Goal: Task Accomplishment & Management: Manage account settings

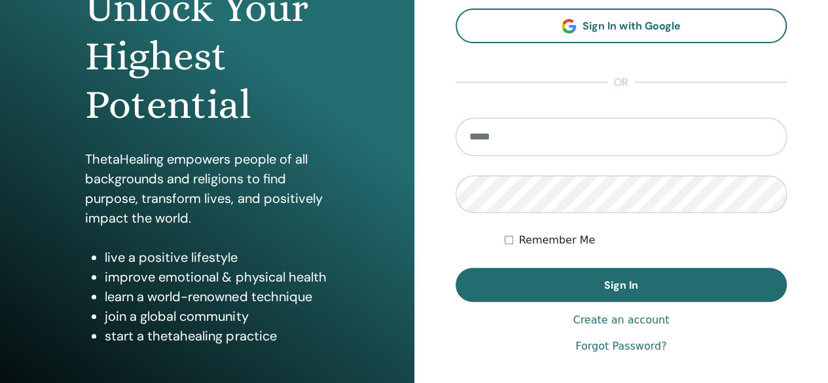
scroll to position [160, 0]
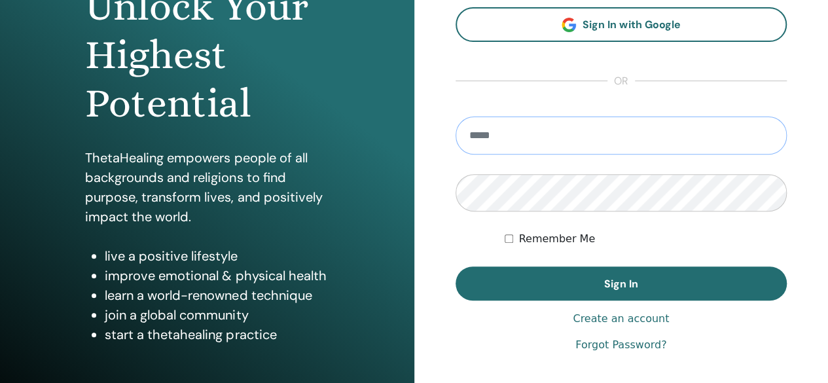
click at [568, 130] on input "email" at bounding box center [621, 135] width 332 height 38
type input "**********"
click at [280, 244] on div "**********" at bounding box center [414, 154] width 828 height 628
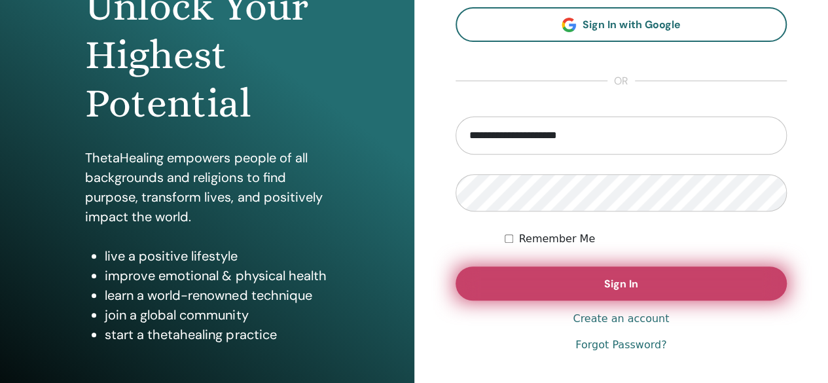
click at [615, 273] on button "Sign In" at bounding box center [621, 283] width 332 height 34
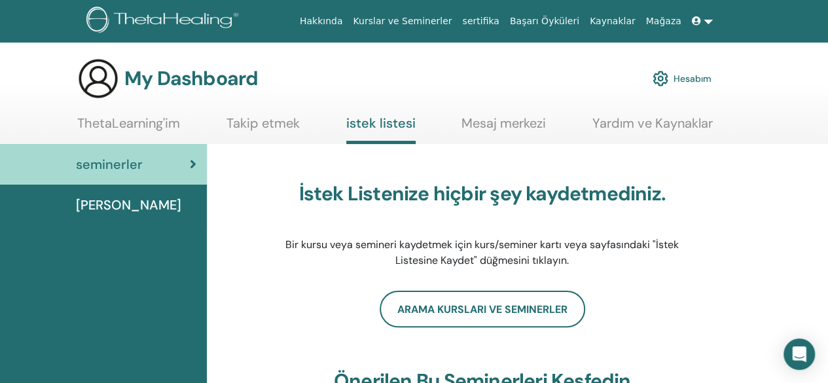
click at [687, 73] on link "Hesabım" at bounding box center [681, 78] width 59 height 29
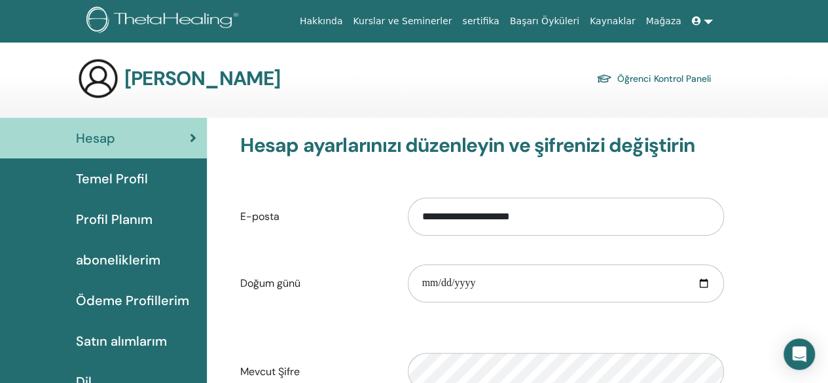
click at [116, 188] on span "Temel Profil" at bounding box center [112, 179] width 72 height 20
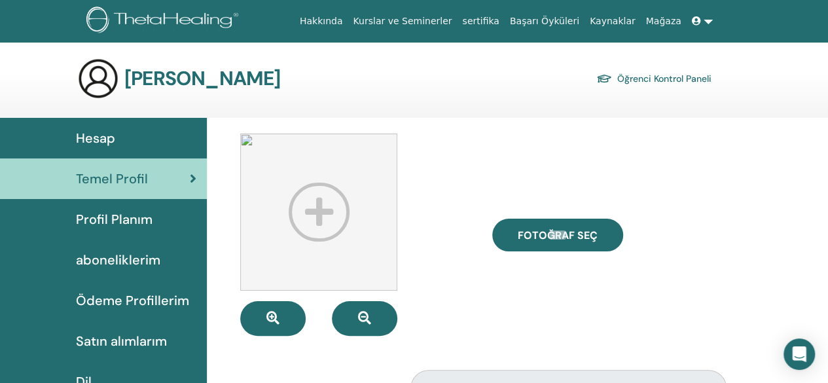
click at [120, 223] on span "Profil Planım" at bounding box center [114, 219] width 77 height 20
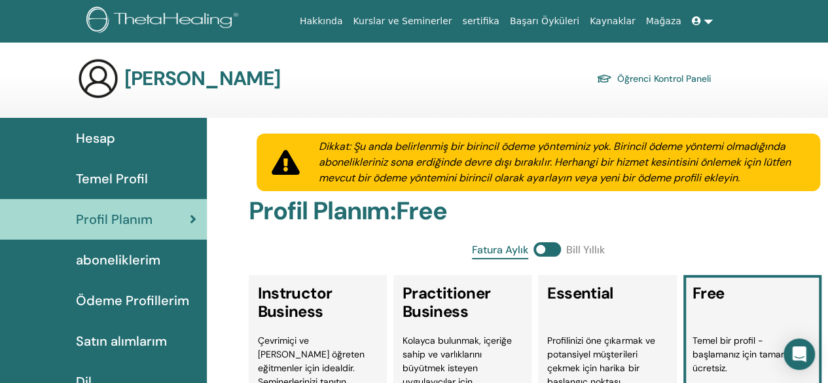
click at [348, 22] on link "Hakkında" at bounding box center [321, 21] width 54 height 24
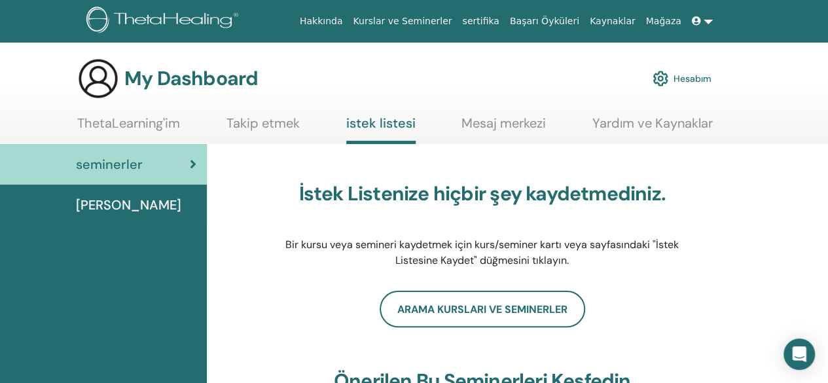
click at [659, 83] on img at bounding box center [660, 78] width 16 height 22
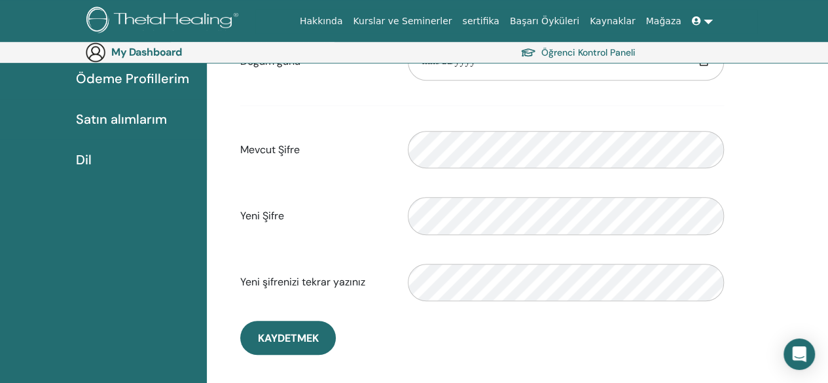
scroll to position [243, 0]
click at [389, 203] on label "Yeni Şifre" at bounding box center [313, 215] width 167 height 25
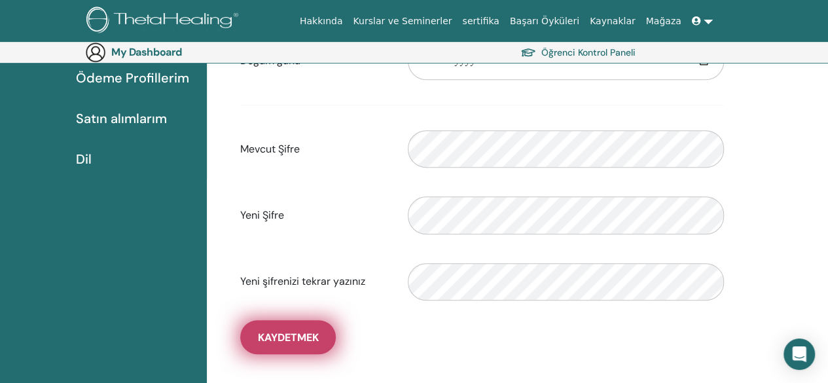
click at [290, 337] on span "Kaydetmek" at bounding box center [288, 337] width 61 height 14
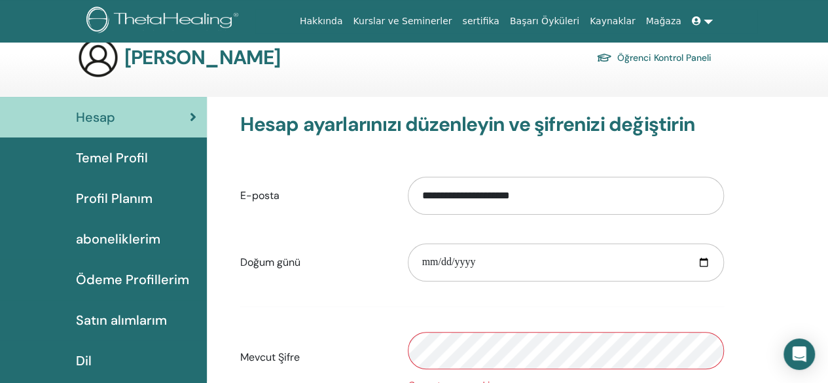
scroll to position [0, 0]
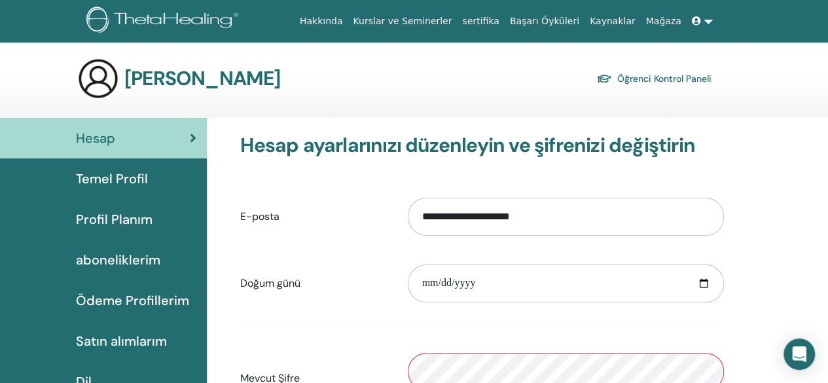
click at [125, 74] on h3 "[PERSON_NAME]" at bounding box center [202, 79] width 156 height 24
click at [707, 20] on link at bounding box center [701, 21] width 31 height 24
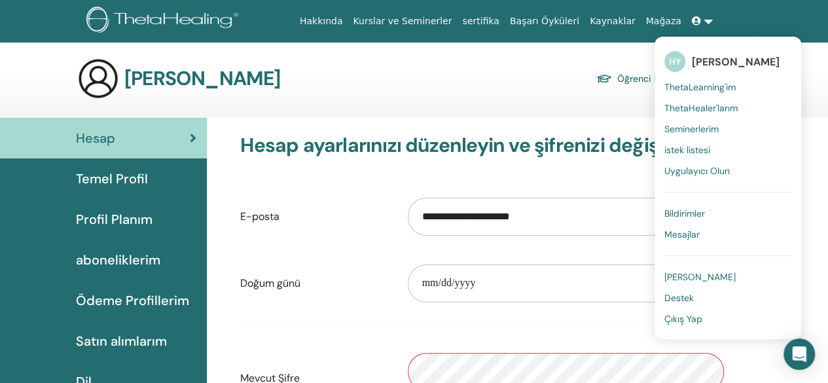
click at [680, 319] on span "Çıkış Yap" at bounding box center [683, 319] width 38 height 12
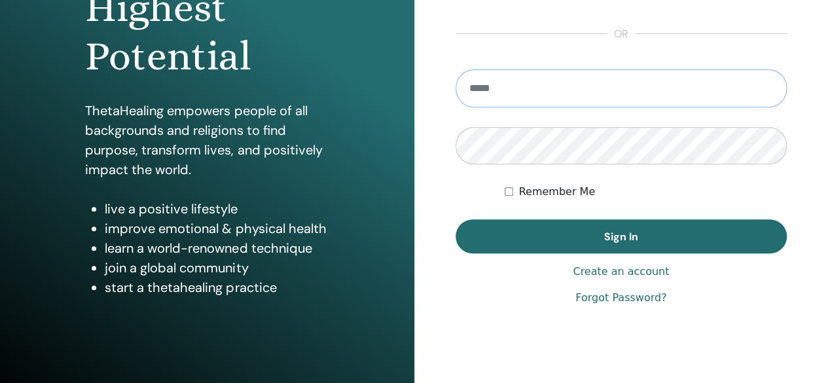
scroll to position [208, 0]
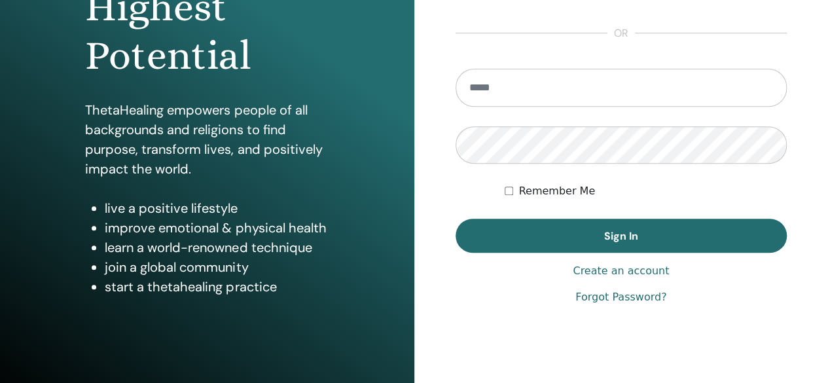
type input "**********"
click at [523, 185] on label "Remember Me" at bounding box center [556, 191] width 77 height 16
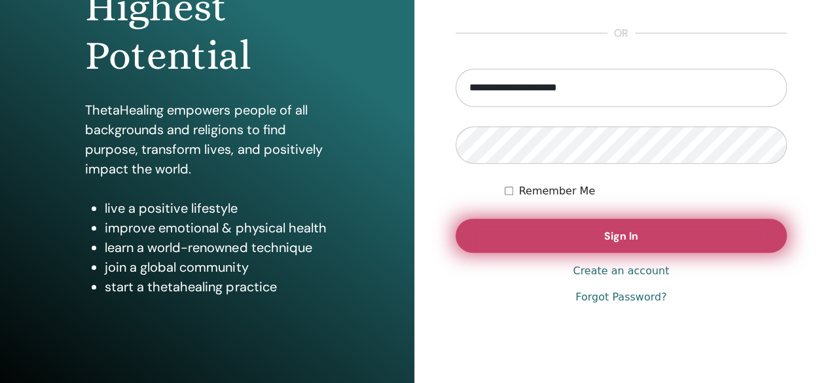
click at [541, 230] on button "Sign In" at bounding box center [621, 236] width 332 height 34
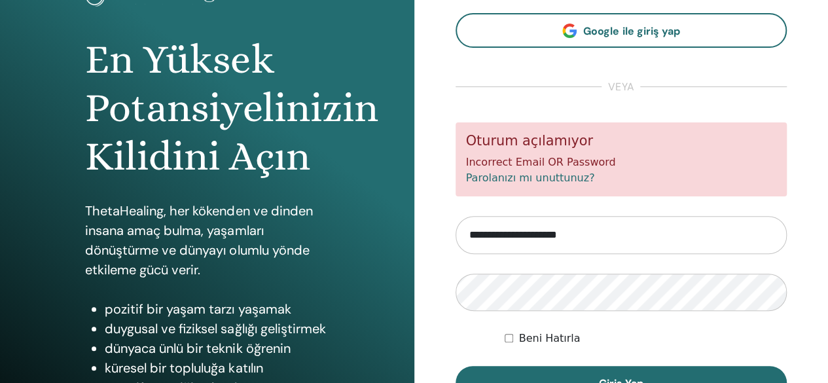
scroll to position [194, 0]
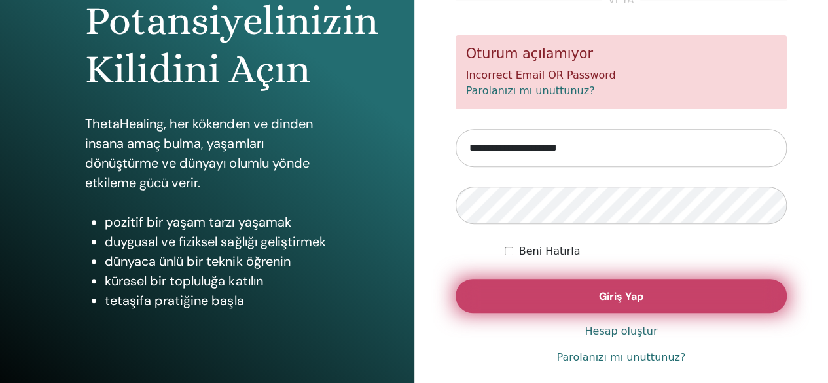
click at [560, 289] on button "Giriş Yap" at bounding box center [621, 296] width 332 height 34
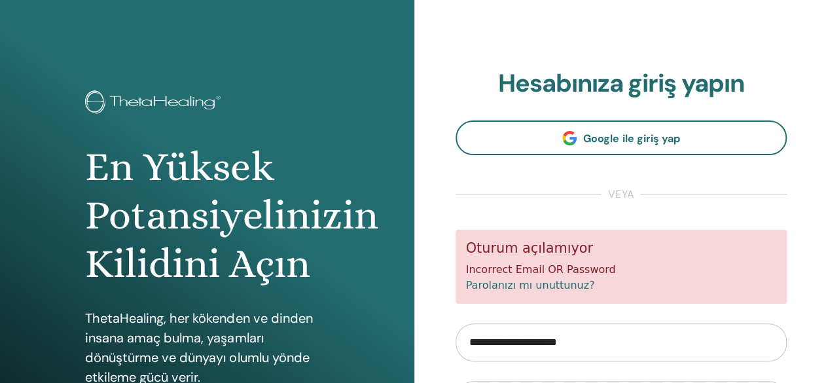
scroll to position [217, 0]
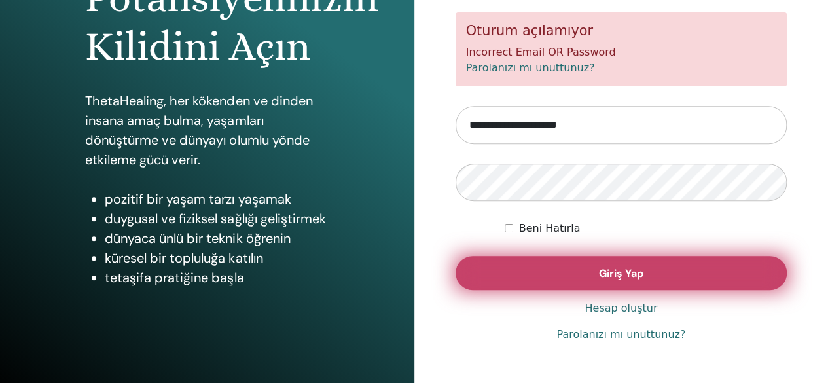
click at [581, 268] on button "Giriş Yap" at bounding box center [621, 273] width 332 height 34
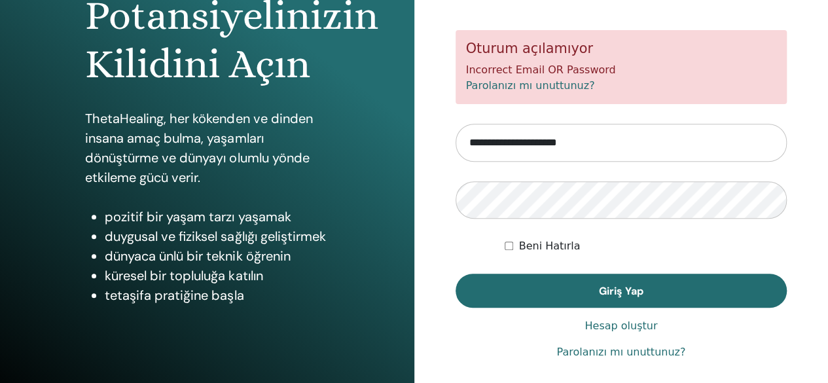
scroll to position [200, 0]
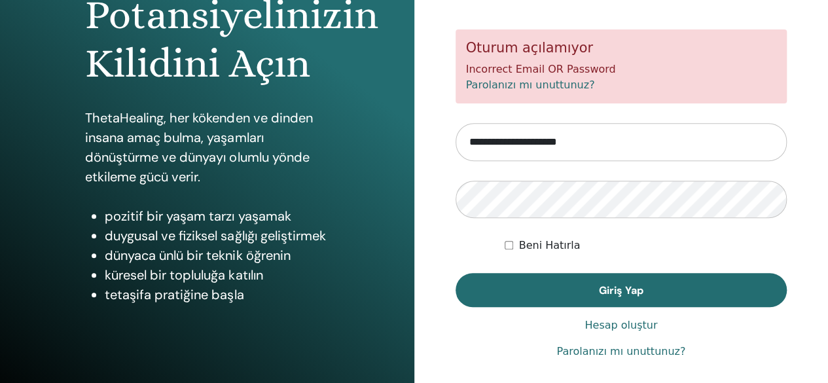
click at [529, 89] on link "Parolanızı mı unuttunuz?" at bounding box center [530, 85] width 129 height 12
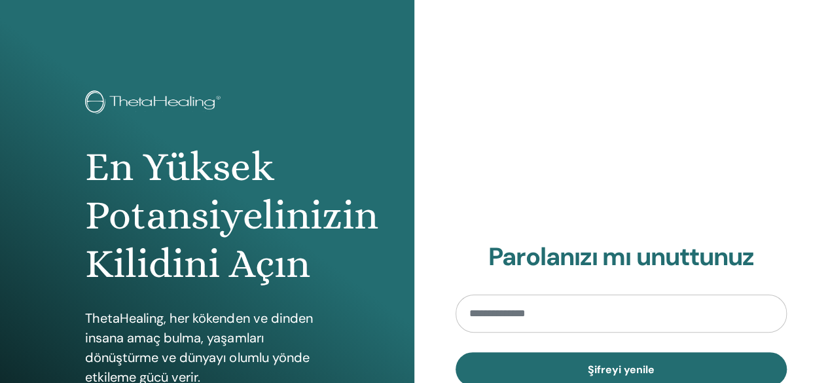
scroll to position [133, 0]
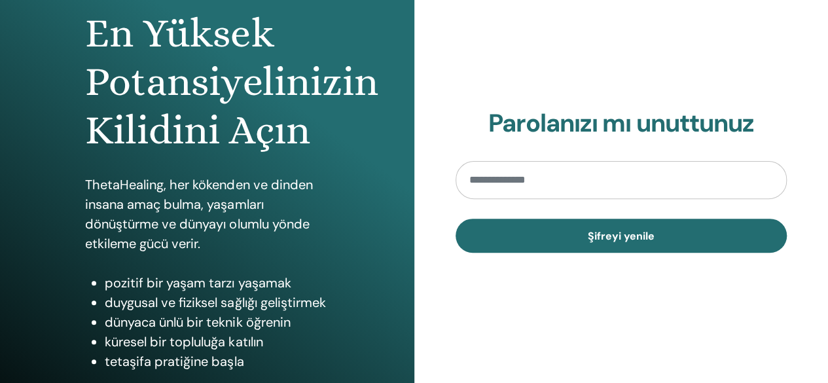
click at [543, 171] on input "email" at bounding box center [621, 180] width 332 height 38
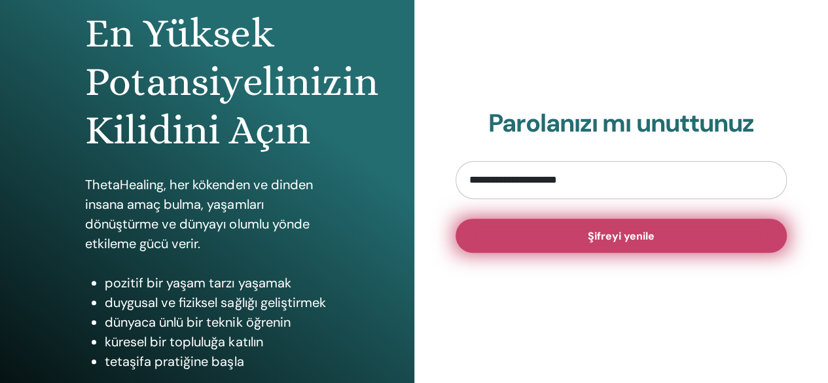
type input "**********"
click at [506, 232] on button "Şifreyi yenile" at bounding box center [621, 236] width 332 height 34
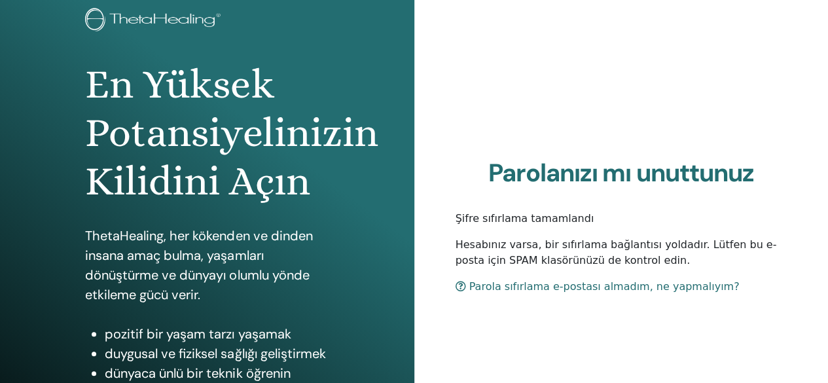
scroll to position [83, 0]
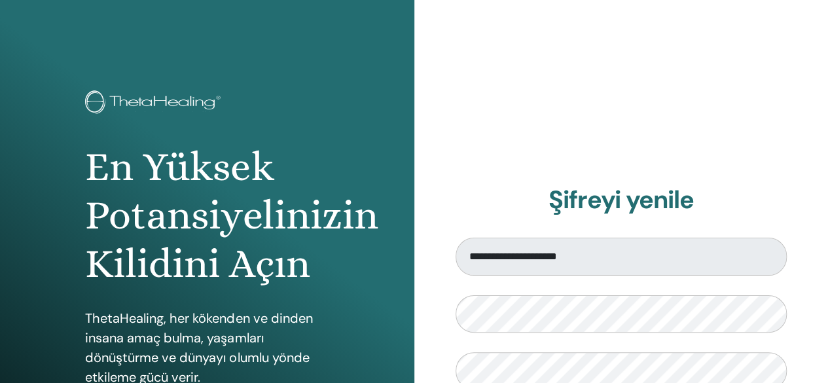
scroll to position [74, 0]
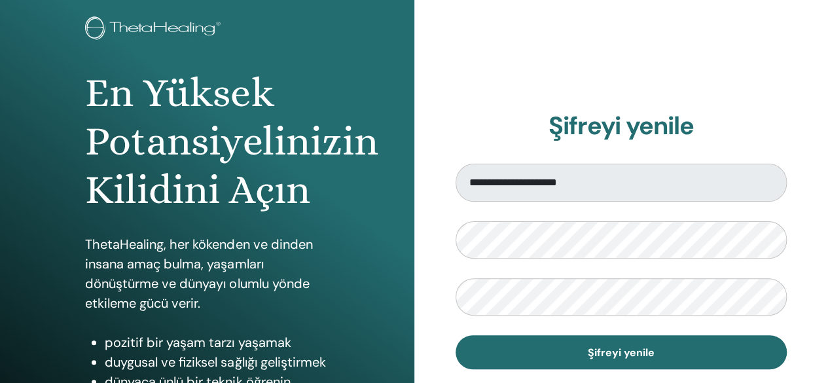
click at [482, 261] on form "**********" at bounding box center [621, 267] width 332 height 206
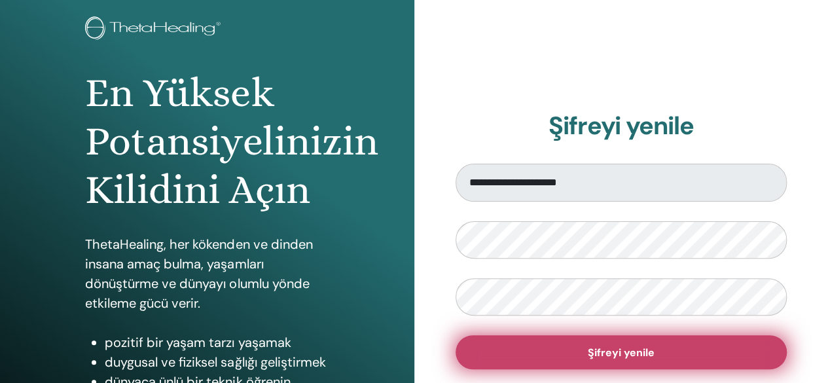
click at [548, 347] on button "Şifreyi yenile" at bounding box center [621, 352] width 332 height 34
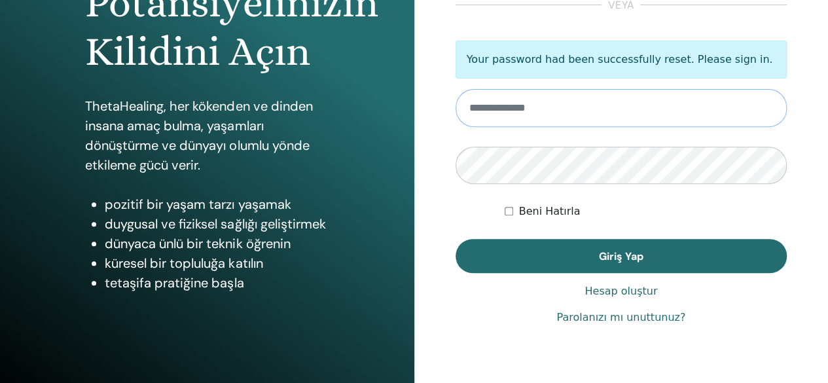
scroll to position [211, 0]
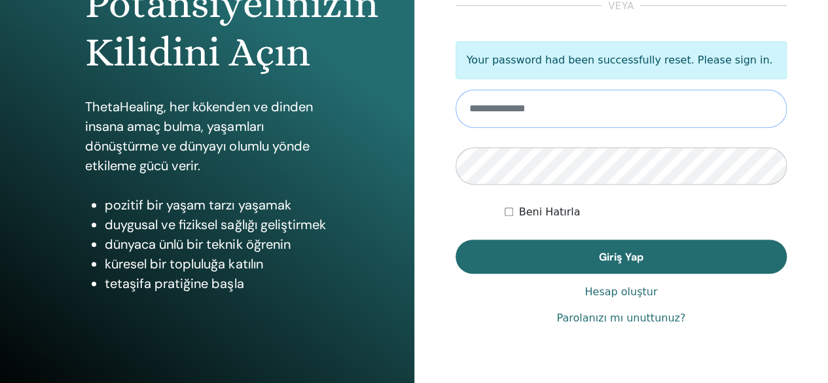
type input "**********"
click at [508, 202] on form "**********" at bounding box center [621, 157] width 332 height 232
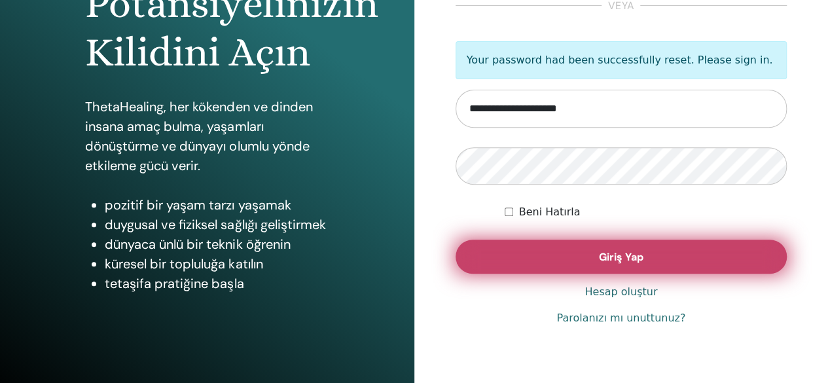
click at [535, 262] on button "Giriş Yap" at bounding box center [621, 256] width 332 height 34
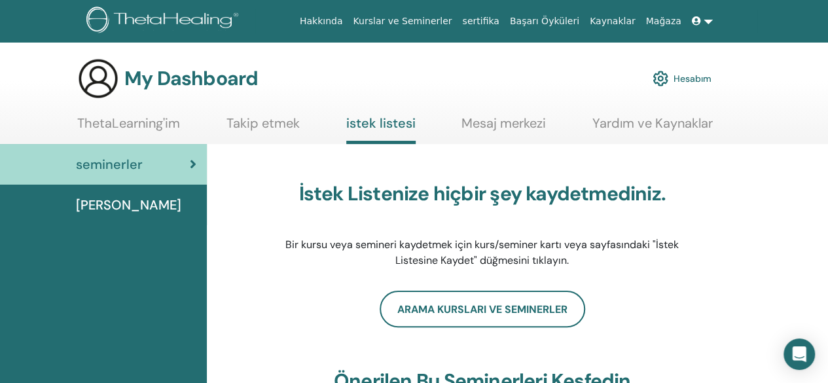
click at [146, 193] on link "Dersler" at bounding box center [103, 204] width 207 height 41
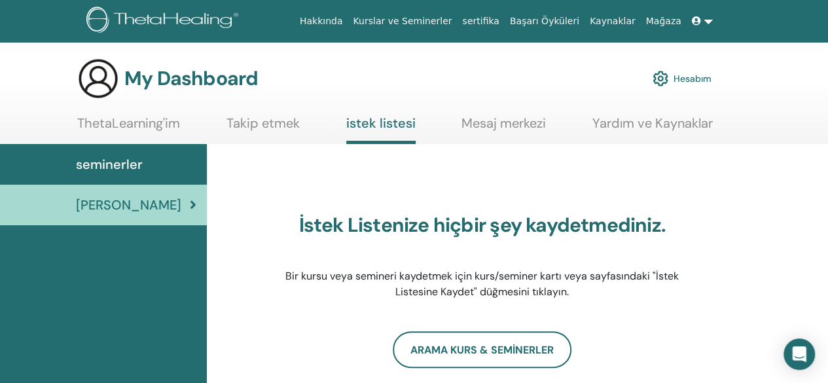
click at [161, 130] on link "ThetaLearning'im" at bounding box center [128, 128] width 103 height 26
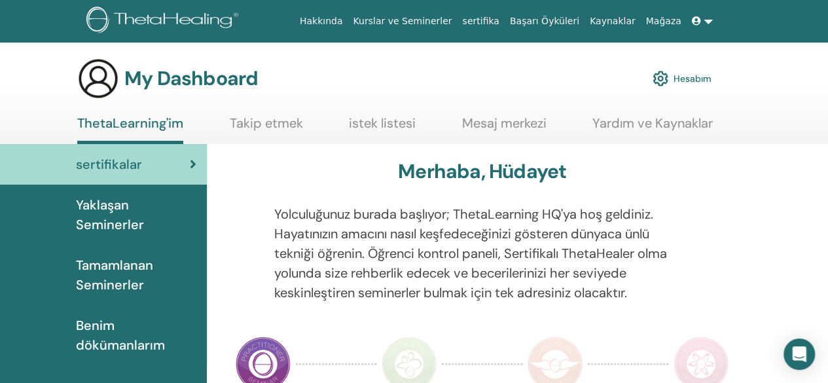
click at [161, 224] on span "Yaklaşan Seminerler" at bounding box center [136, 214] width 120 height 39
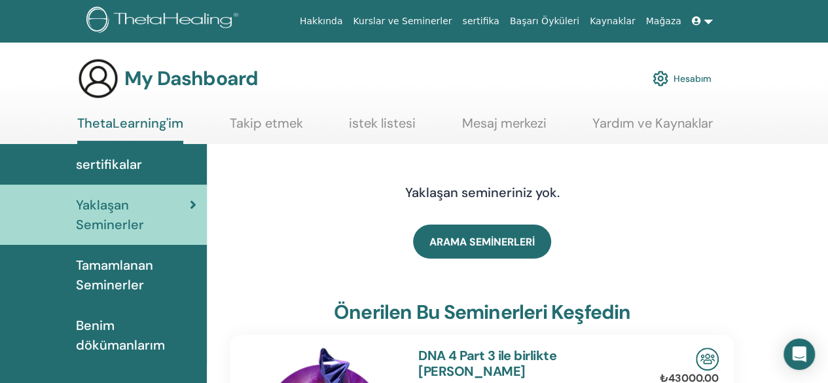
click at [157, 184] on link "Yaklaşan Seminerler" at bounding box center [103, 214] width 207 height 60
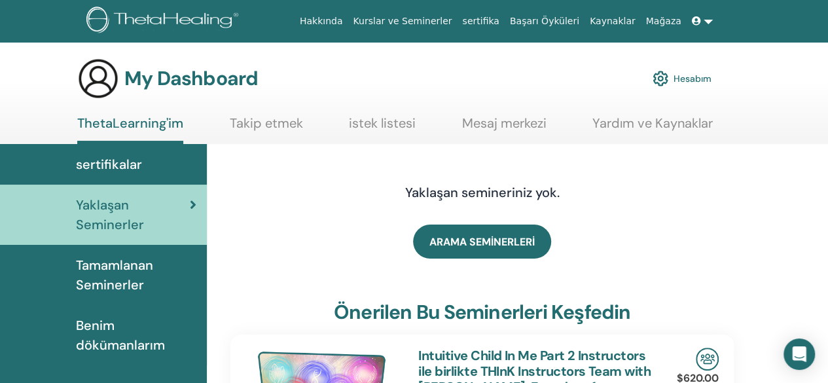
click at [106, 178] on link "sertifikalar" at bounding box center [103, 164] width 207 height 41
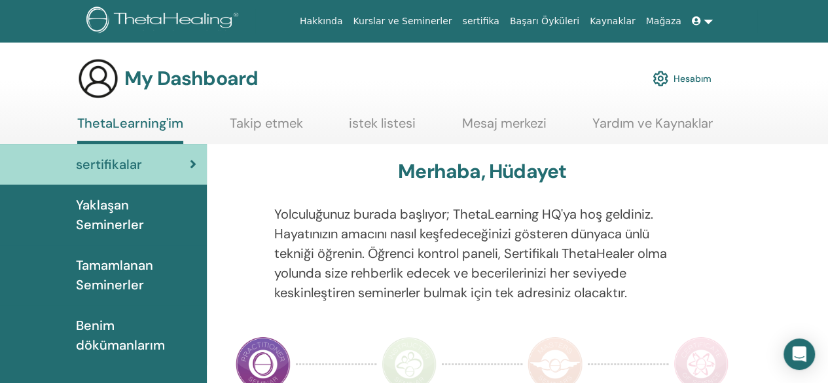
click at [365, 36] on div "Hakkında Kurslar ve [DEMOGRAPHIC_DATA] sertifika Başarı Öyküleri Kaynaklar [GEO…" at bounding box center [413, 21] width 749 height 42
click at [696, 23] on icon at bounding box center [696, 20] width 9 height 9
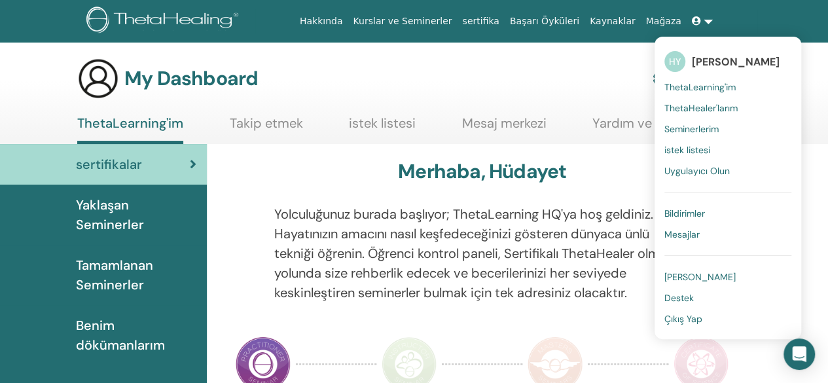
click at [689, 272] on span "[PERSON_NAME]" at bounding box center [699, 277] width 71 height 12
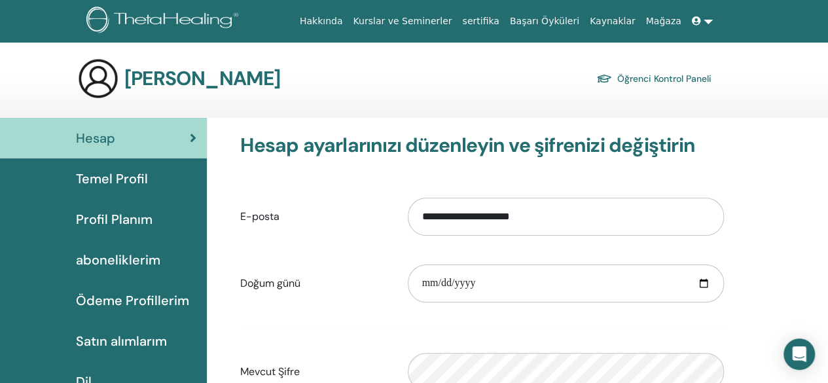
click at [105, 209] on span "Profil Planım" at bounding box center [114, 219] width 77 height 20
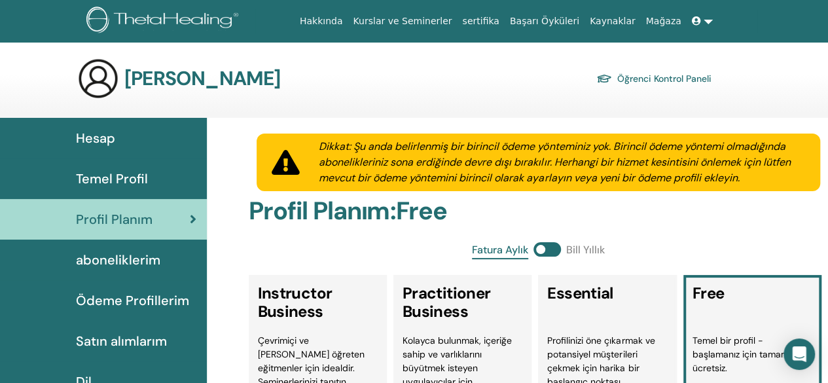
click at [693, 11] on link at bounding box center [701, 21] width 31 height 24
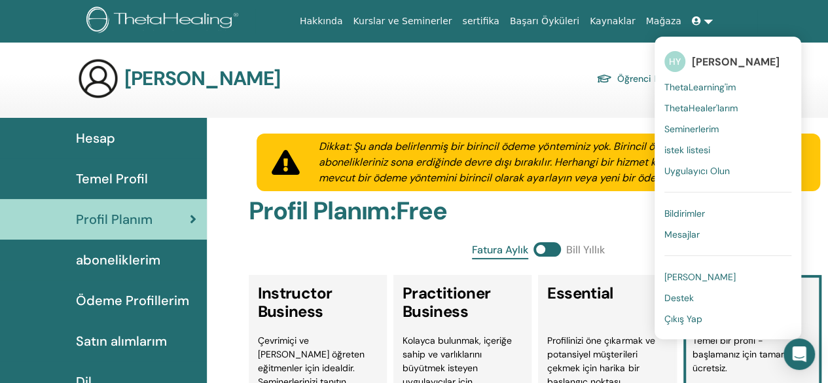
click at [691, 325] on link "Çıkış Yap" at bounding box center [727, 318] width 127 height 21
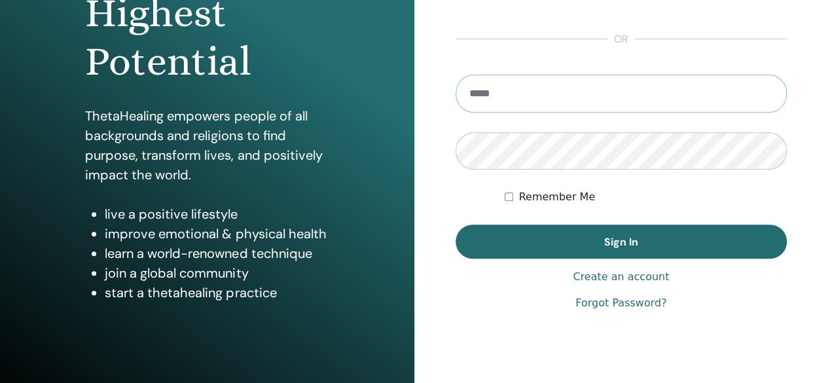
scroll to position [224, 0]
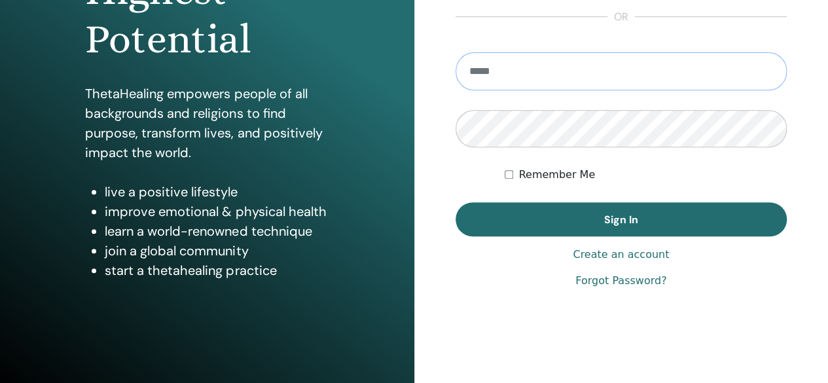
type input "**********"
click at [568, 215] on button "Sign In" at bounding box center [621, 219] width 332 height 34
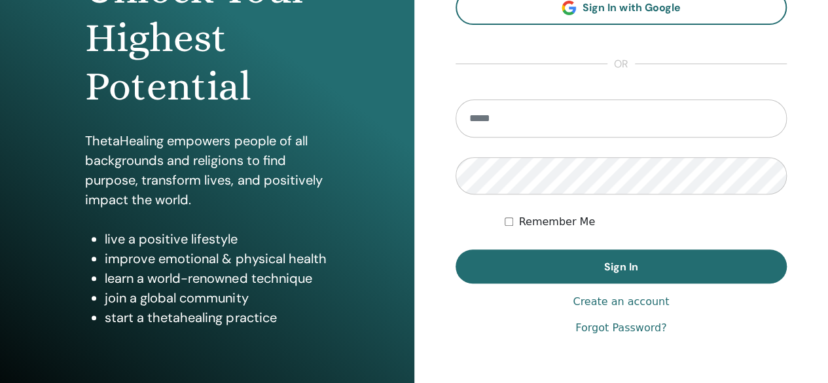
scroll to position [184, 0]
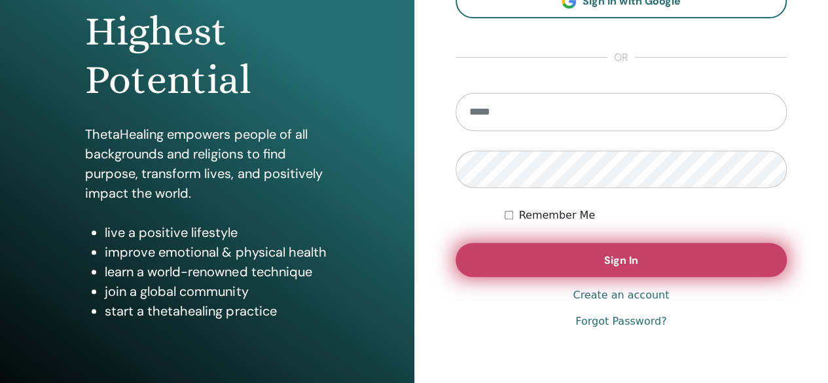
type input "**********"
click at [559, 249] on button "Sign In" at bounding box center [621, 260] width 332 height 34
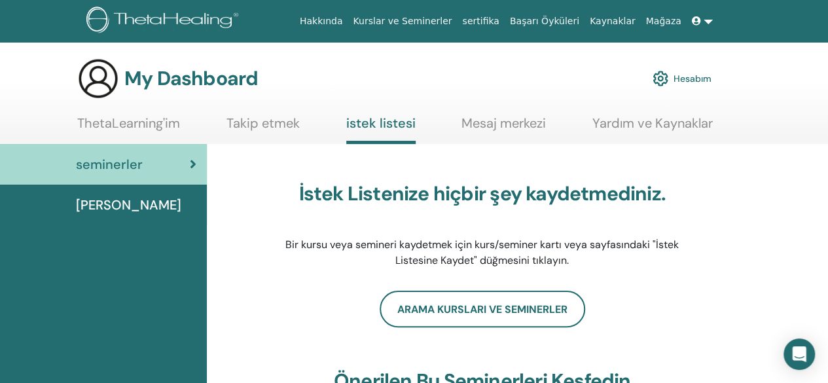
click at [714, 21] on link at bounding box center [701, 21] width 31 height 24
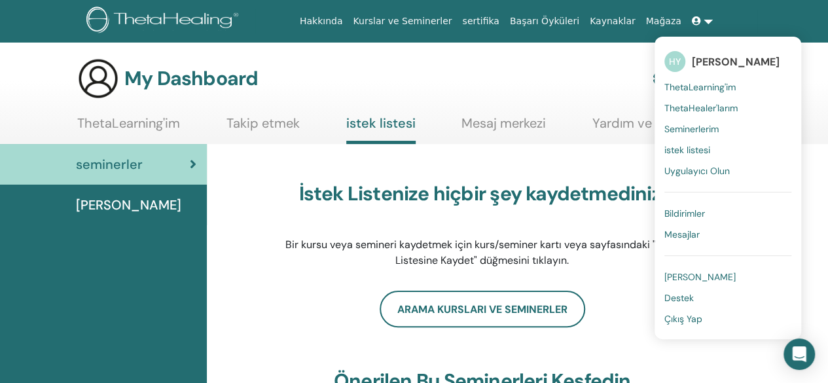
click at [672, 320] on span "Çıkış Yap" at bounding box center [683, 319] width 38 height 12
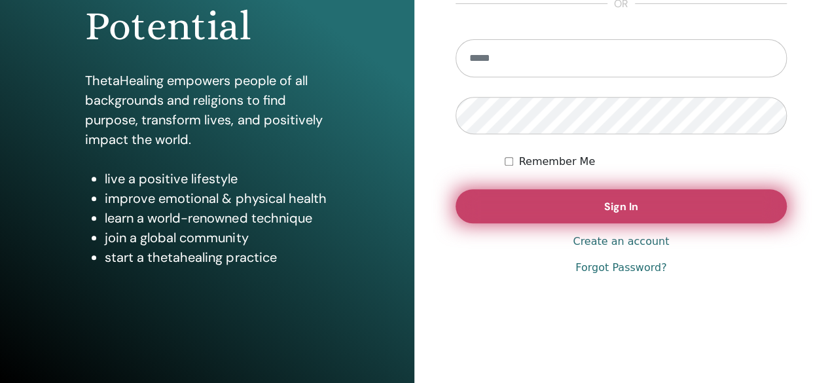
scroll to position [239, 0]
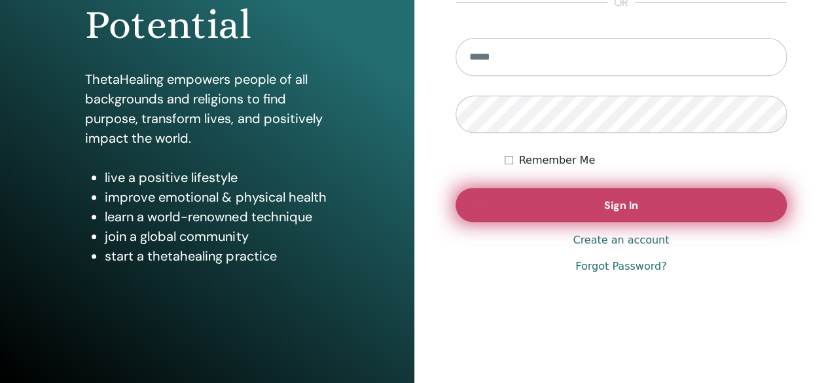
type input "**********"
click at [561, 194] on button "Sign In" at bounding box center [621, 205] width 332 height 34
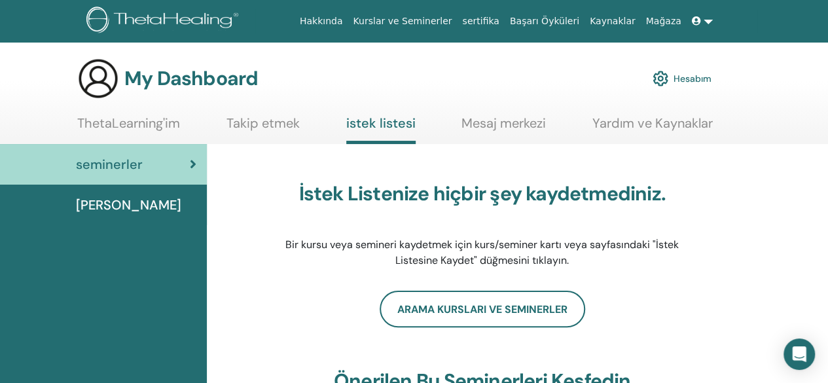
click at [696, 68] on link "Hesabım" at bounding box center [681, 78] width 59 height 29
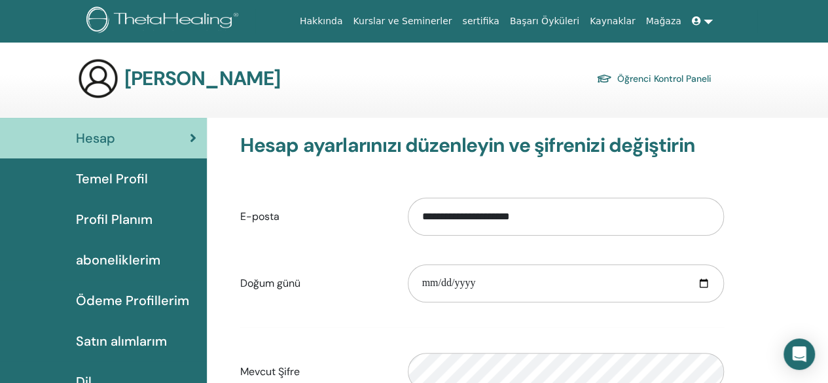
click at [688, 16] on link at bounding box center [701, 21] width 31 height 24
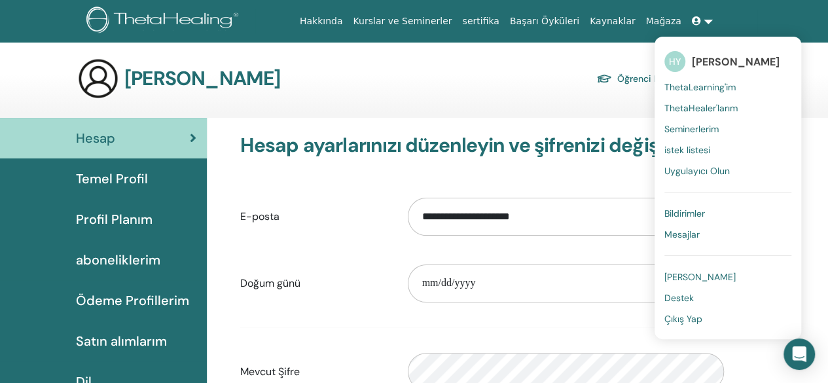
click at [683, 320] on span "Çıkış Yap" at bounding box center [683, 319] width 38 height 12
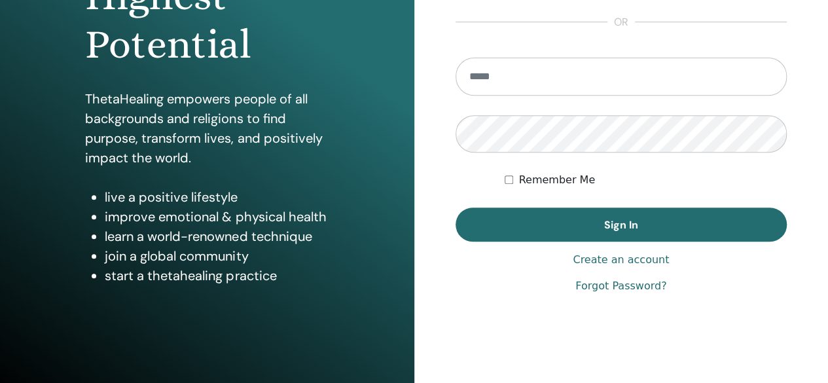
scroll to position [245, 0]
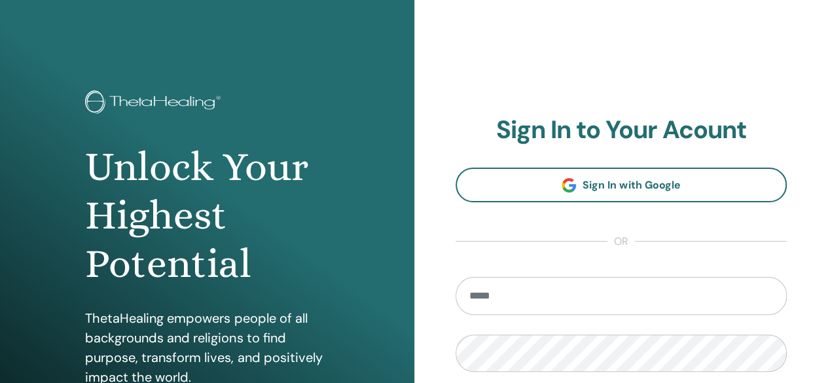
scroll to position [119, 0]
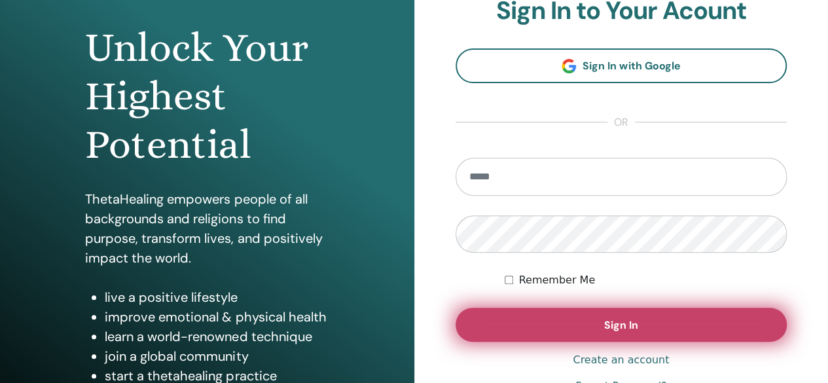
type input "**********"
click at [585, 332] on button "Sign In" at bounding box center [621, 324] width 332 height 34
